Goal: Task Accomplishment & Management: Manage account settings

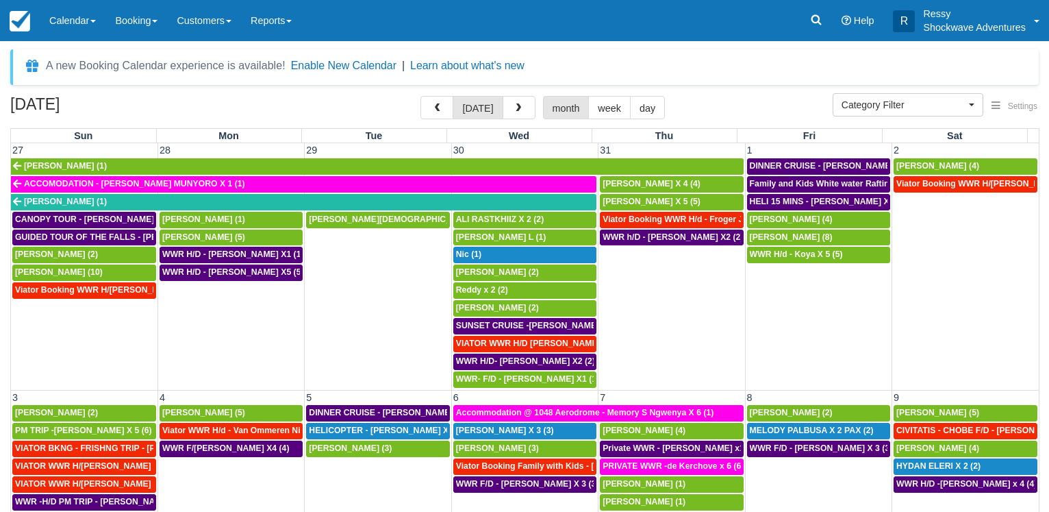
select select
click at [570, 47] on body "Menu Calendar Customer Inventory Month Week Day Booking Daily Manifest Daily Li…" at bounding box center [524, 256] width 1049 height 512
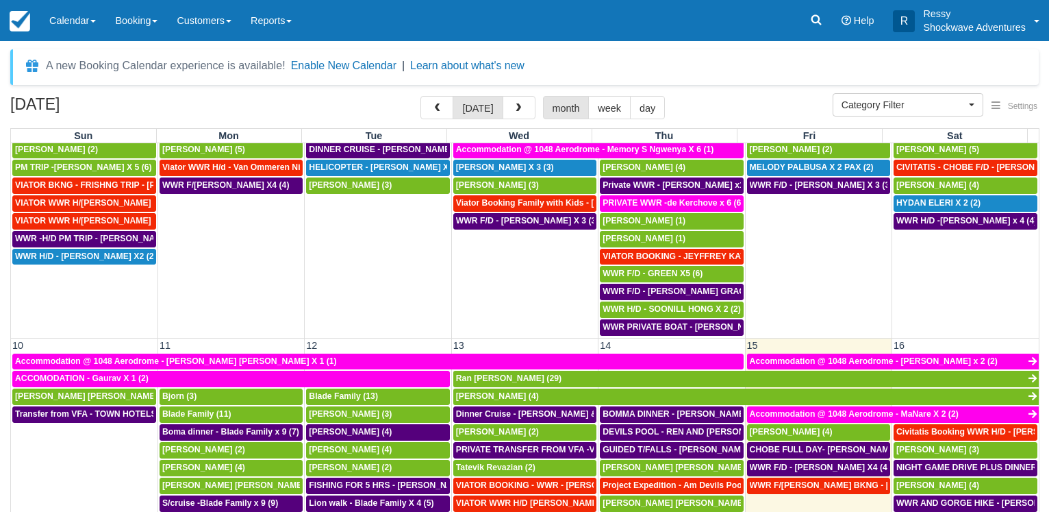
click at [727, 99] on div "A new Booking Calendar experience is available! Enable New Calendar | Learn abo…" at bounding box center [524, 333] width 1029 height 568
click at [592, 46] on body "Menu Calendar Customer Inventory Month Week Day Booking Daily Manifest Daily Li…" at bounding box center [524, 256] width 1049 height 512
click at [677, 84] on div "A new Booking Calendar experience is available! Enable New Calendar | Learn abo…" at bounding box center [524, 67] width 1029 height 36
click at [520, 103] on button "button" at bounding box center [519, 107] width 33 height 23
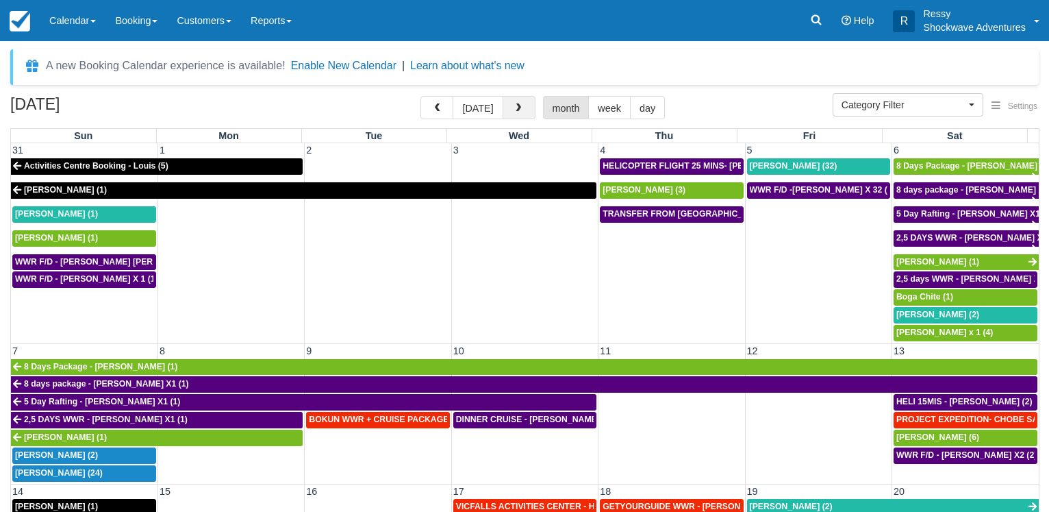
click at [522, 106] on span "button" at bounding box center [519, 108] width 10 height 10
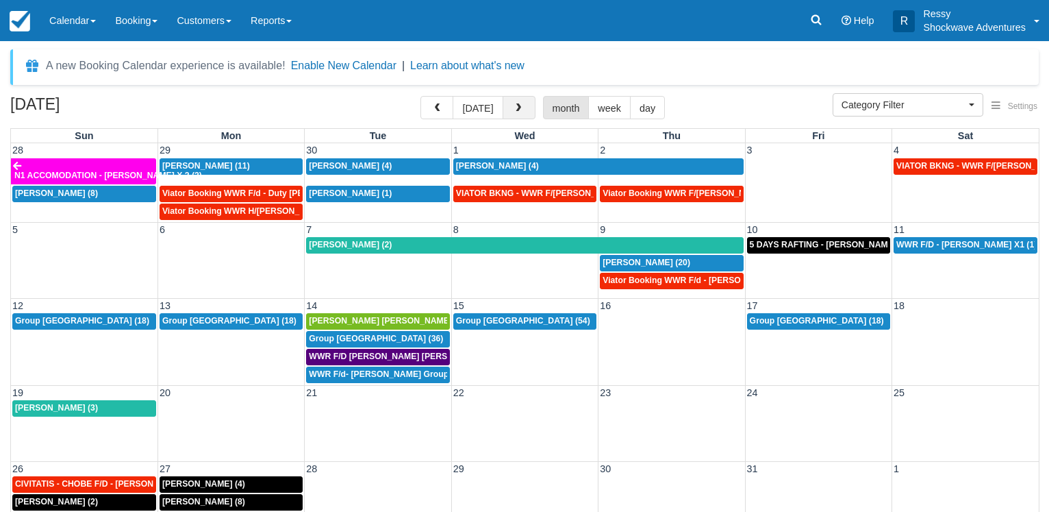
click at [522, 106] on span "button" at bounding box center [519, 108] width 10 height 10
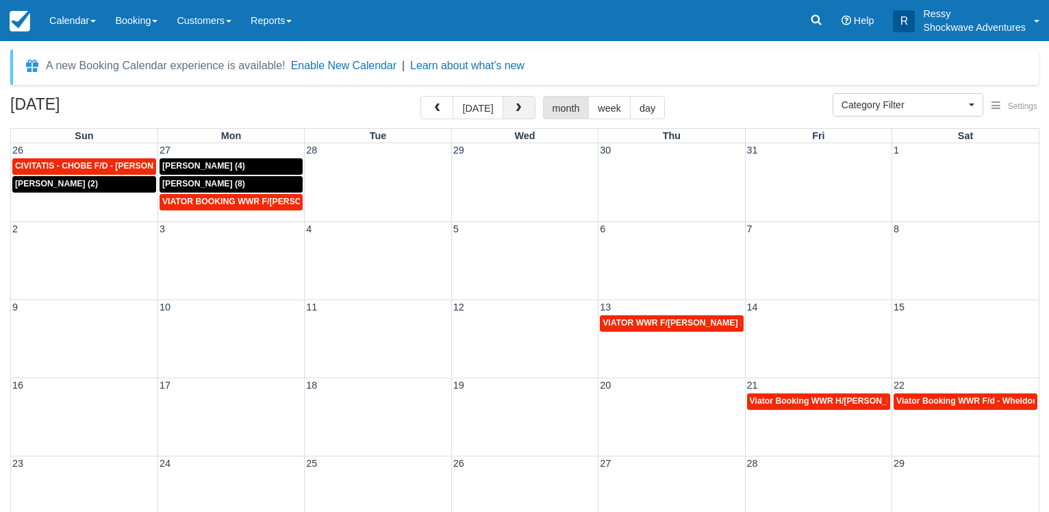
click at [518, 112] on span "button" at bounding box center [519, 108] width 10 height 10
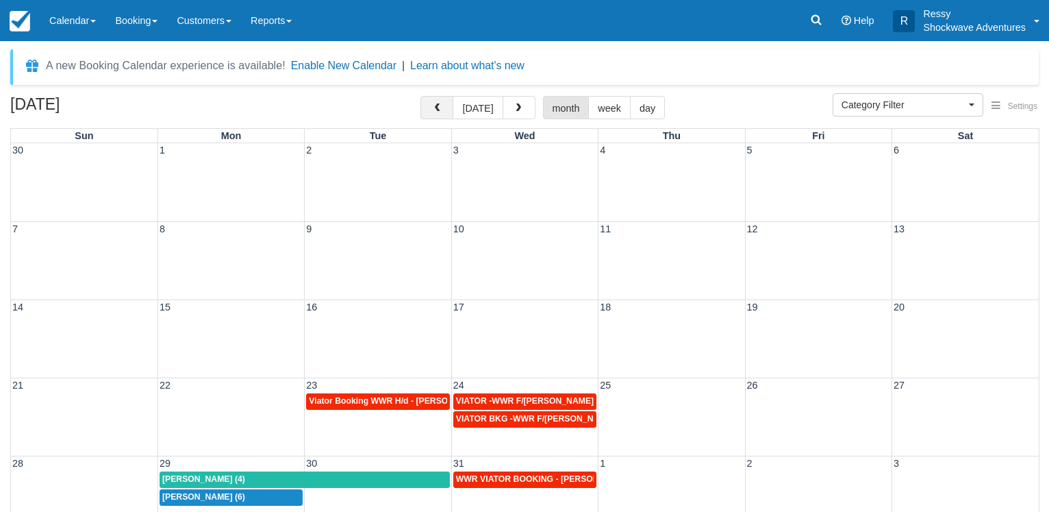
click at [442, 113] on span "button" at bounding box center [437, 108] width 10 height 10
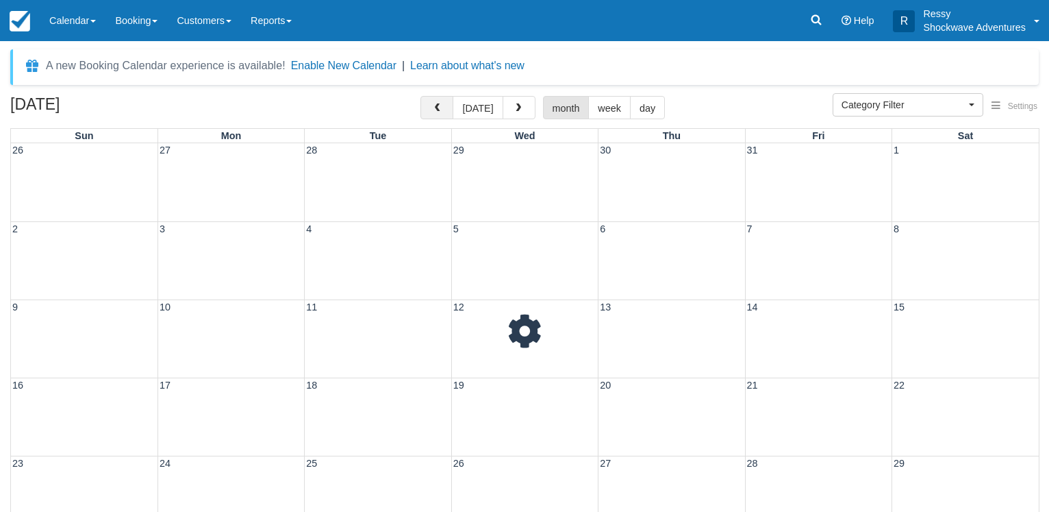
click at [442, 113] on span "button" at bounding box center [437, 108] width 10 height 10
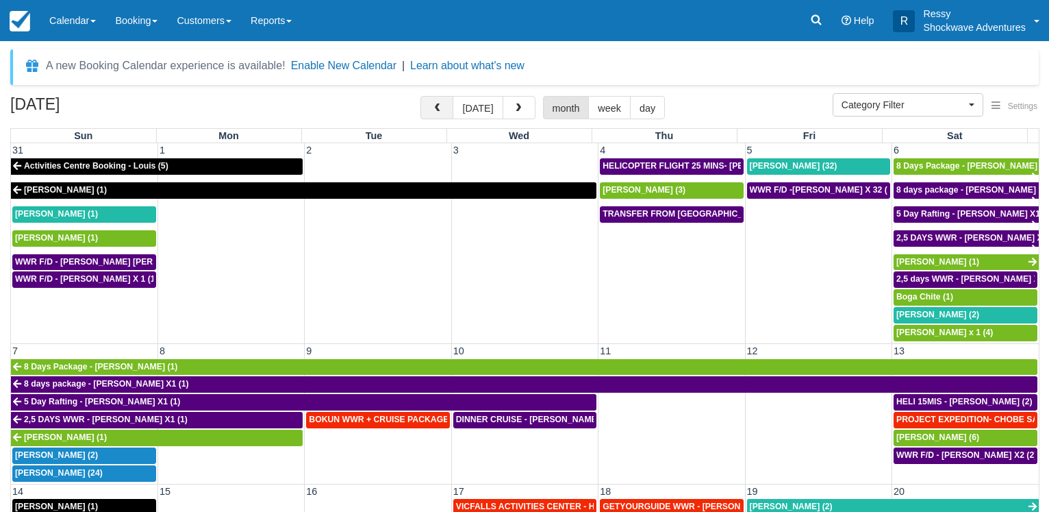
click at [442, 113] on span "button" at bounding box center [437, 108] width 10 height 10
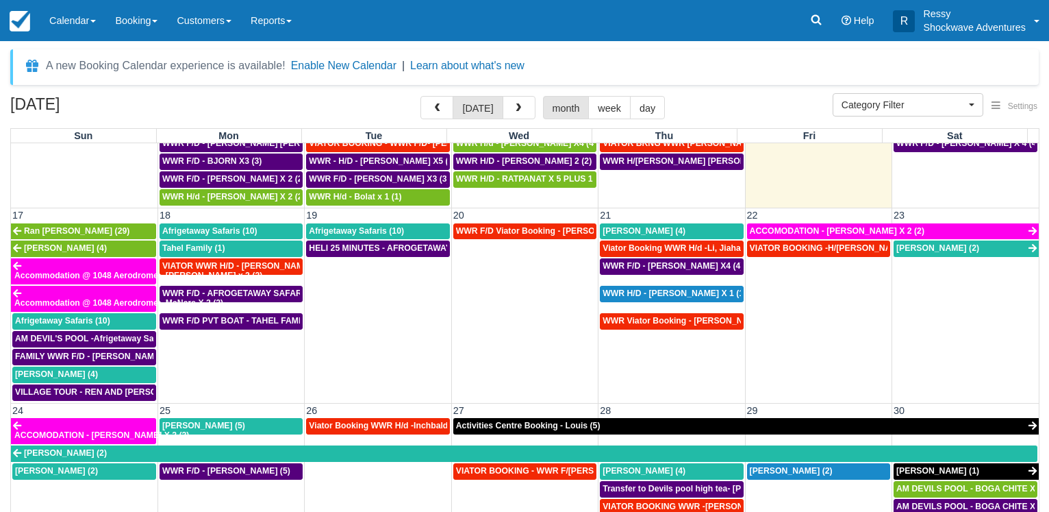
scroll to position [792, 0]
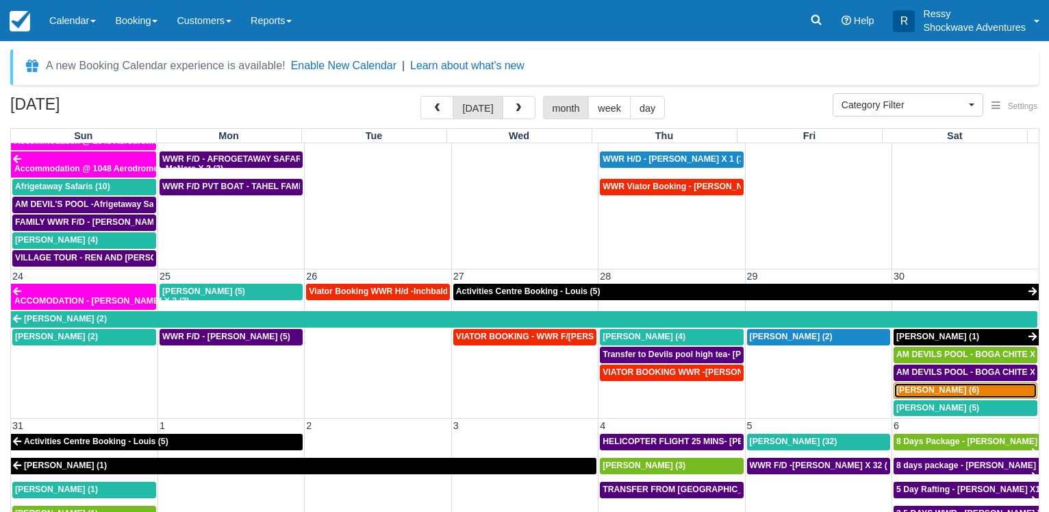
click at [939, 391] on div "Brad (6)" at bounding box center [965, 390] width 138 height 11
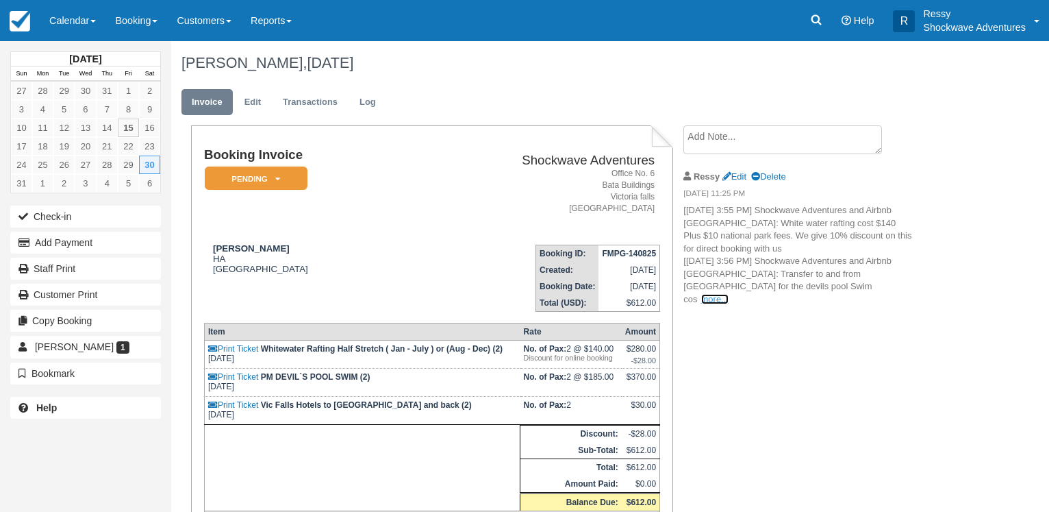
click at [729, 294] on link "more..." at bounding box center [714, 299] width 27 height 10
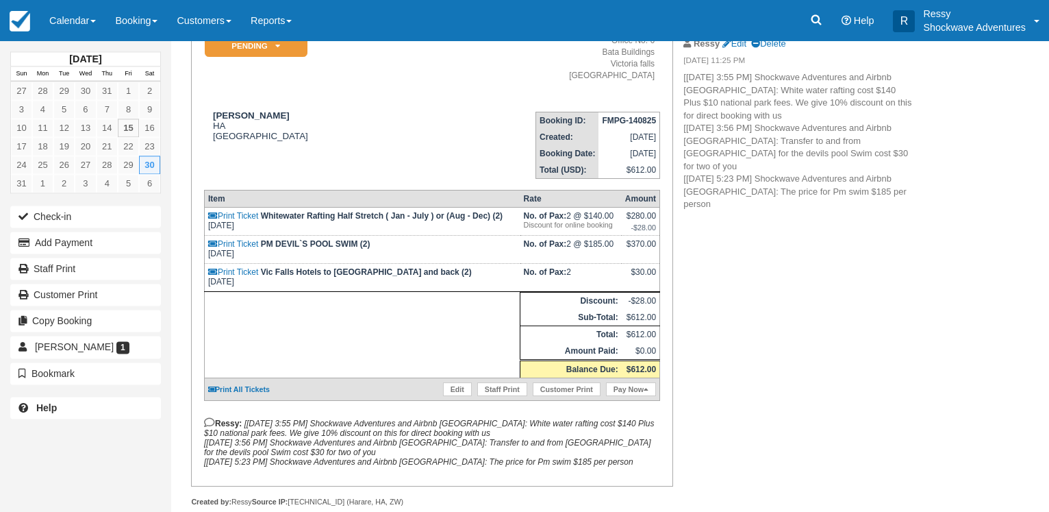
scroll to position [99, 0]
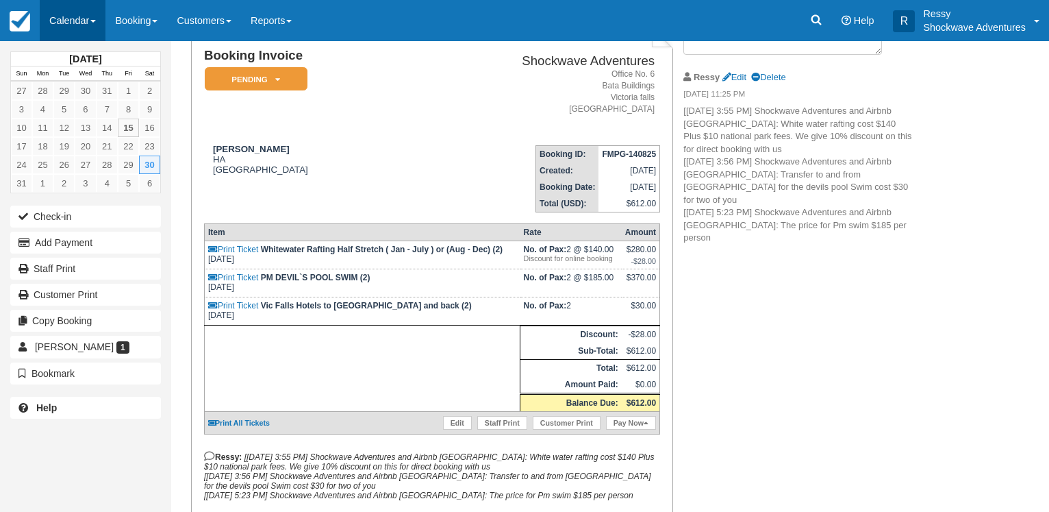
click at [94, 12] on link "Calendar" at bounding box center [73, 20] width 66 height 41
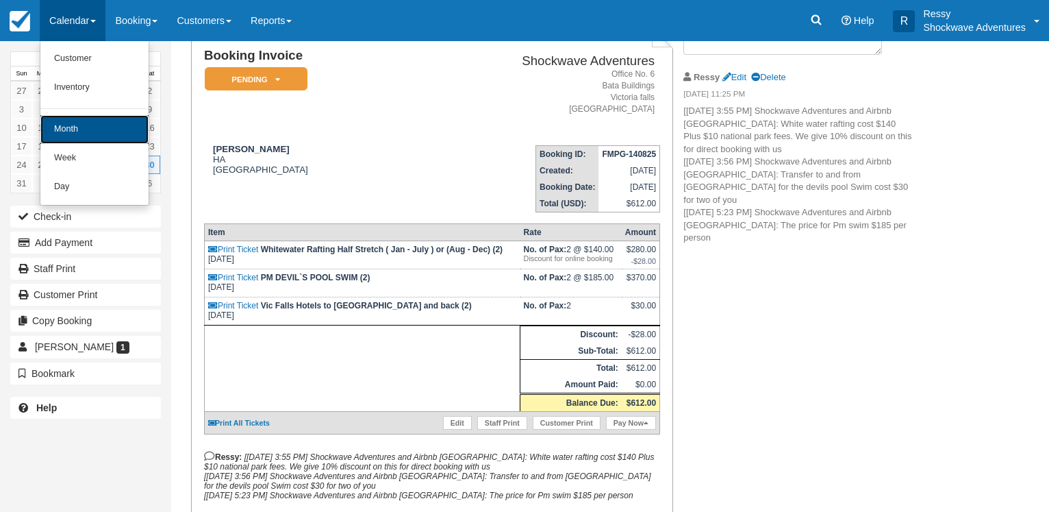
click at [82, 131] on link "Month" at bounding box center [94, 129] width 108 height 29
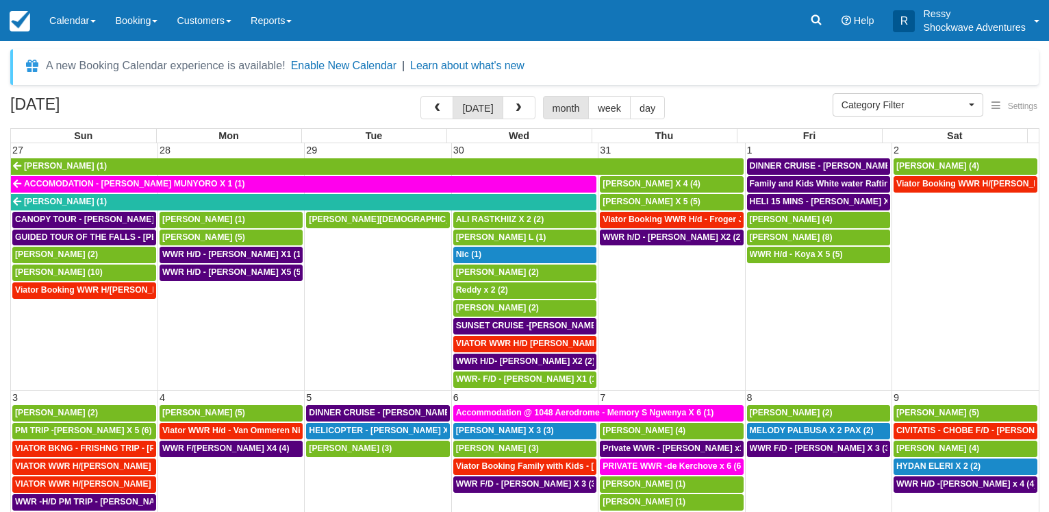
select select
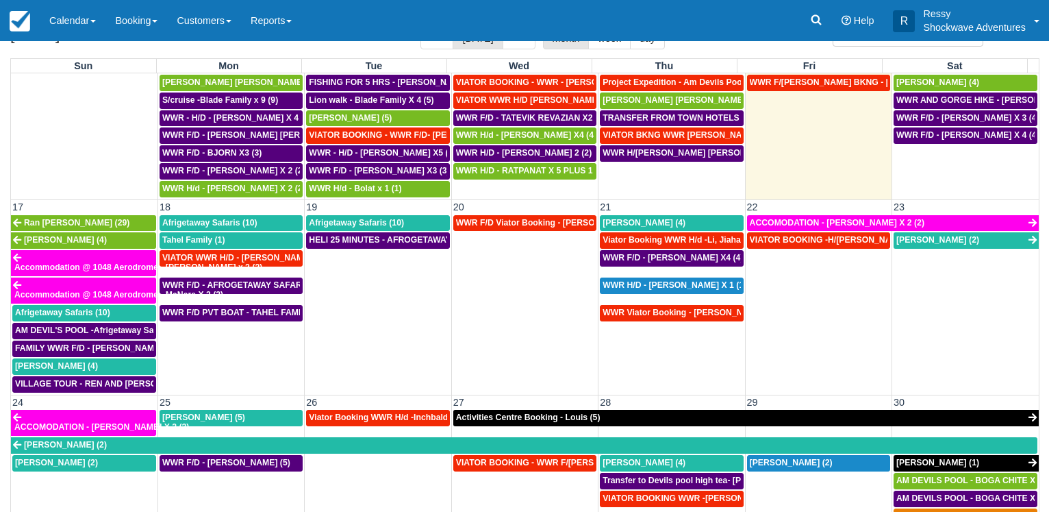
scroll to position [594, 0]
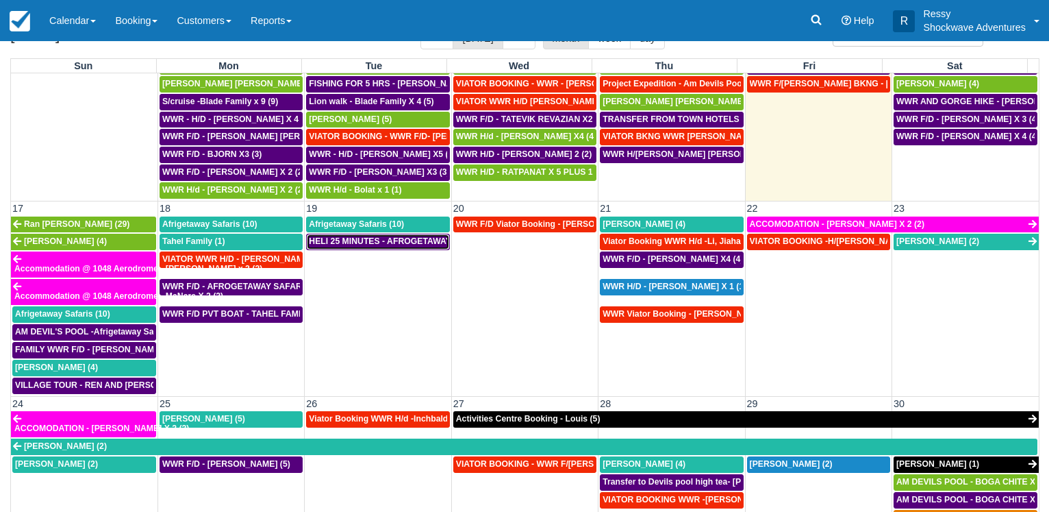
click at [407, 240] on span "HELI 25 MINUTES - AFROGETAWAY SAFARIS X5 (5)" at bounding box center [411, 241] width 205 height 10
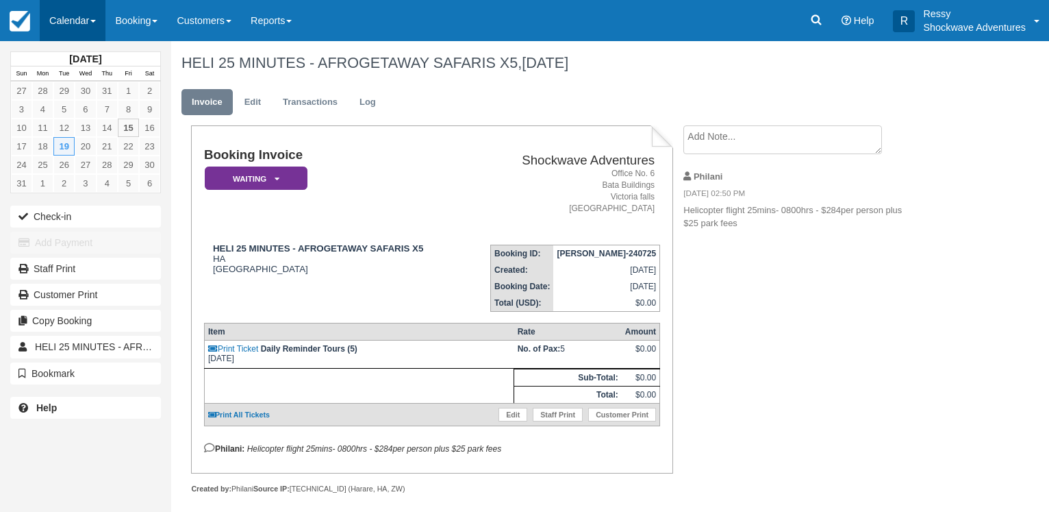
click at [92, 18] on link "Calendar" at bounding box center [73, 20] width 66 height 41
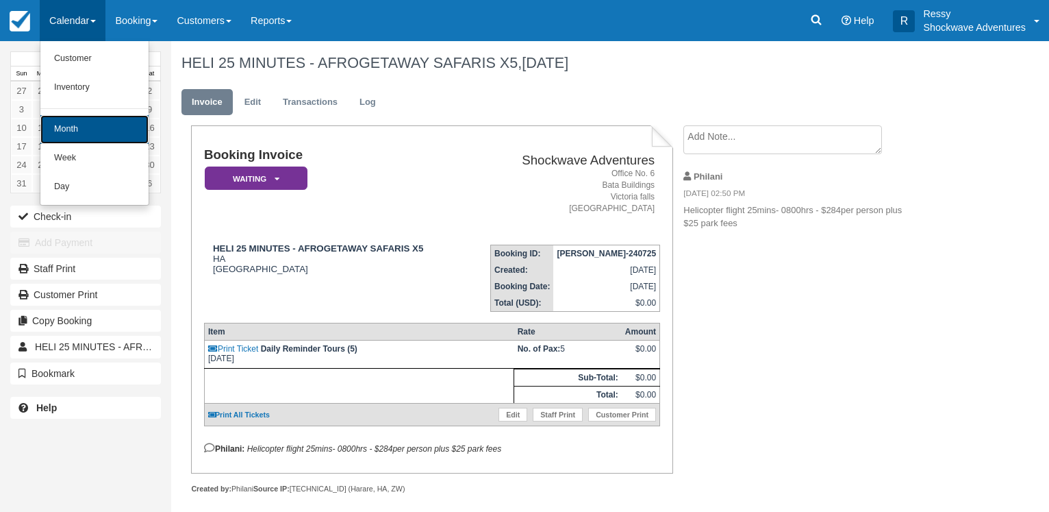
click at [98, 128] on link "Month" at bounding box center [94, 129] width 108 height 29
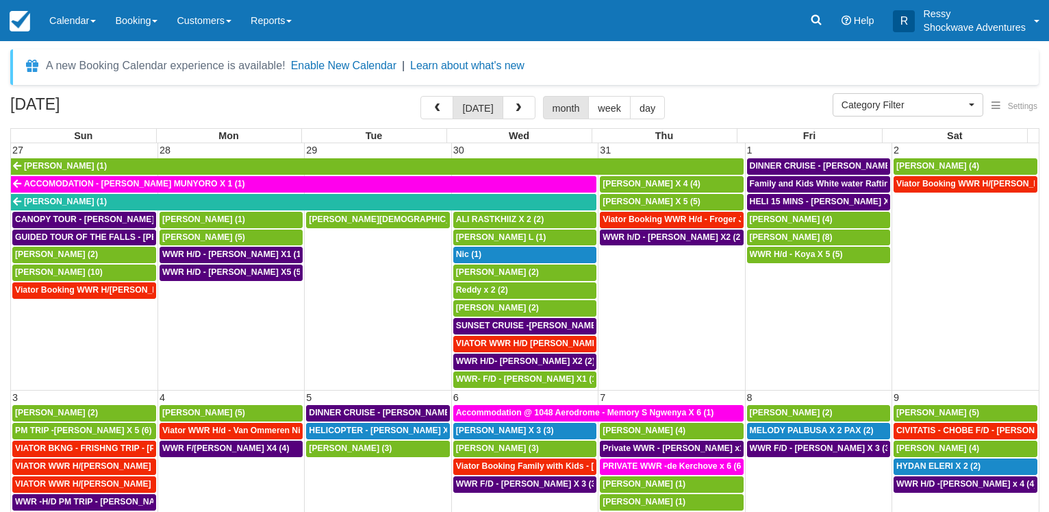
select select
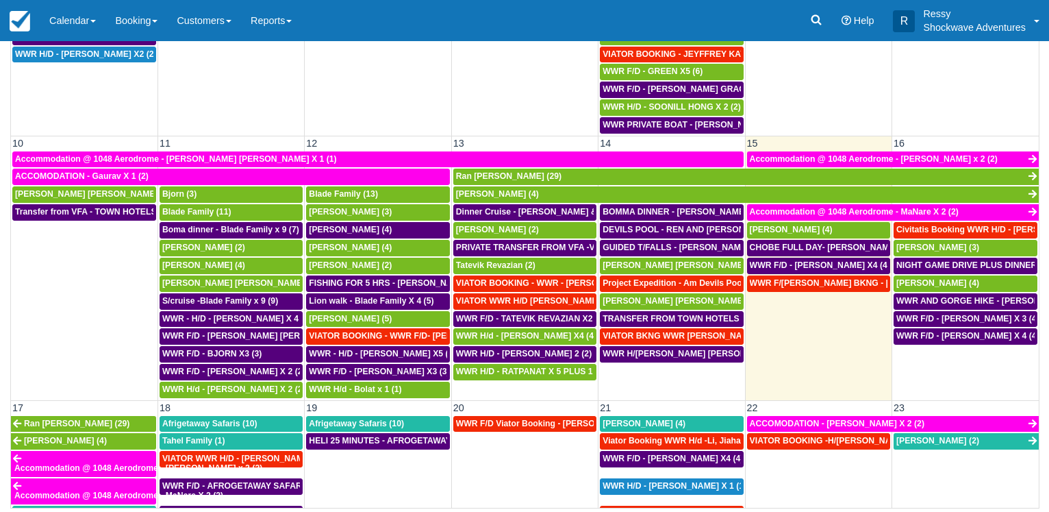
scroll to position [331, 0]
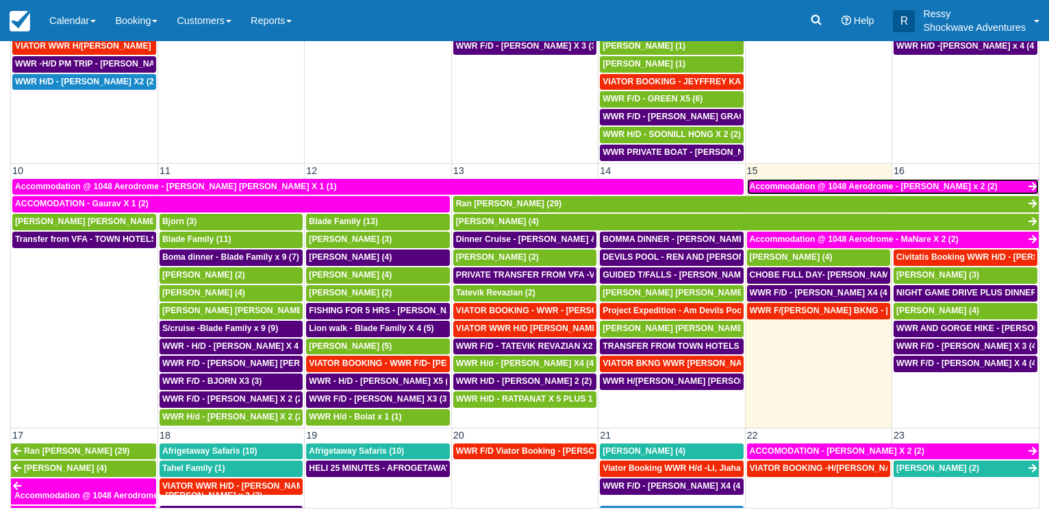
click at [809, 188] on span "Accommodation @ 1048 Aerodrome - Keith Mushayandebvu x 2 (2)" at bounding box center [874, 186] width 248 height 10
